Goal: Transaction & Acquisition: Download file/media

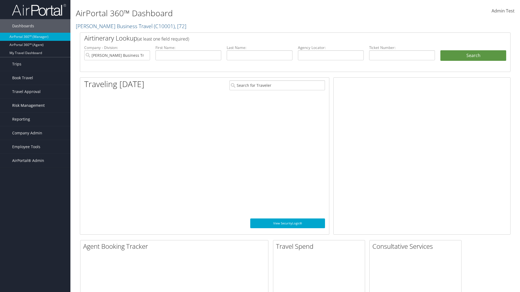
click at [35, 106] on span "Risk Management" at bounding box center [28, 106] width 32 height 14
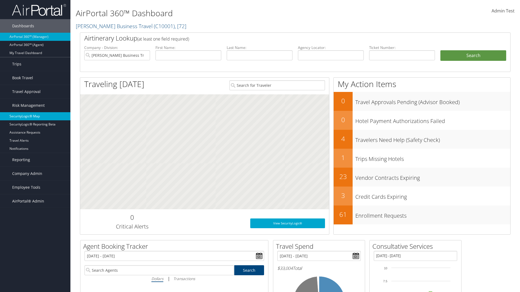
click at [35, 116] on link "SecurityLogic® Map" at bounding box center [35, 116] width 70 height 8
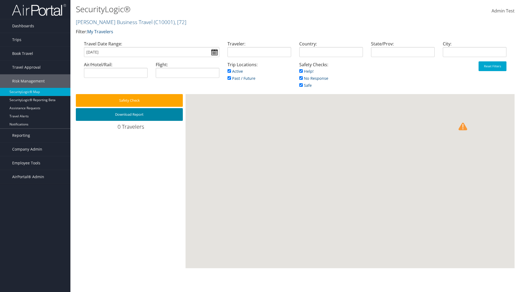
click at [129, 114] on button "Download Report" at bounding box center [129, 114] width 107 height 13
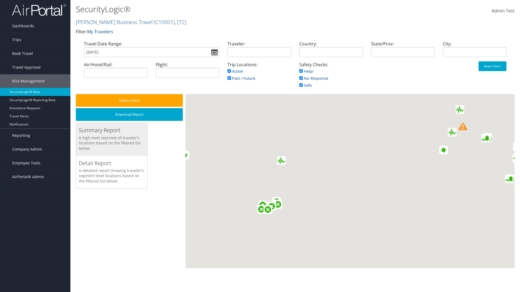
click at [112, 130] on h3 "Summary Report" at bounding box center [112, 131] width 66 height 8
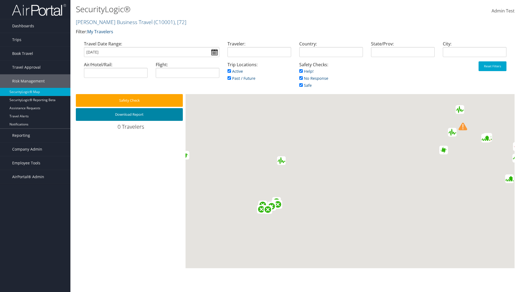
click at [129, 114] on button "Download Report" at bounding box center [129, 114] width 107 height 13
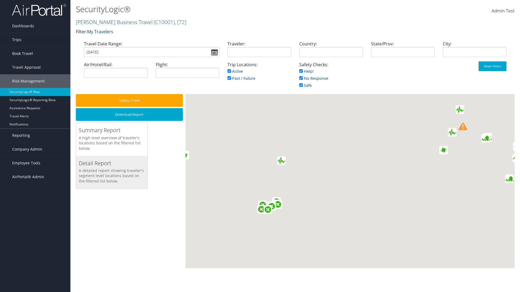
click at [112, 163] on h3 "Detail Report" at bounding box center [112, 164] width 66 height 8
